Goal: Navigation & Orientation: Find specific page/section

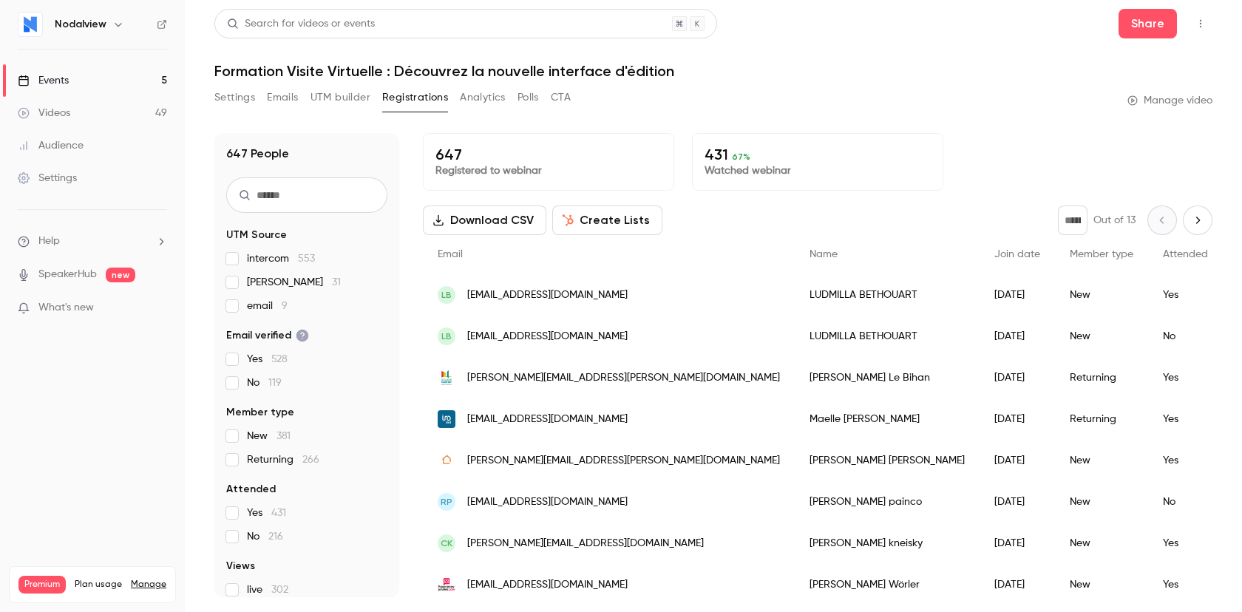
click at [86, 118] on link "Videos 49" at bounding box center [92, 113] width 185 height 33
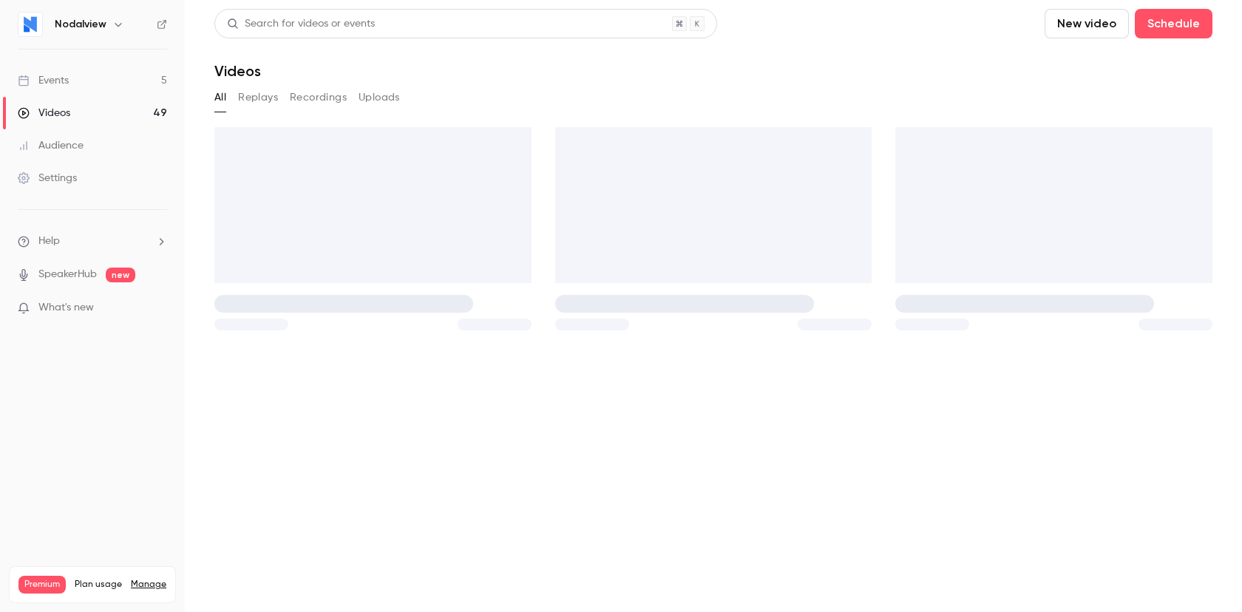
click at [73, 72] on link "Events 5" at bounding box center [92, 80] width 185 height 33
